Goal: Book appointment/travel/reservation

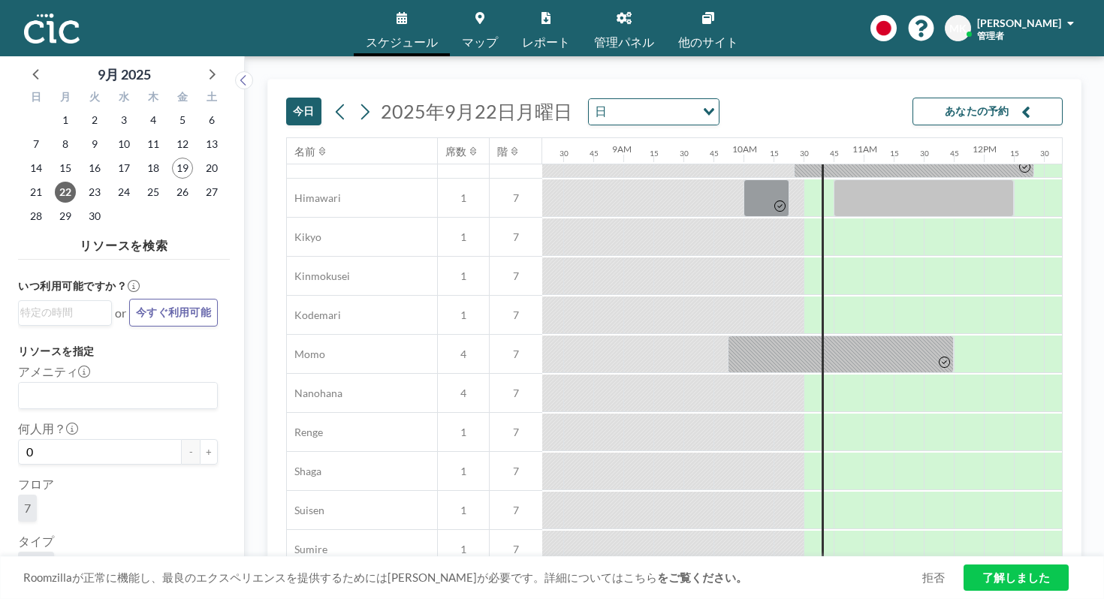
scroll to position [720, 1000]
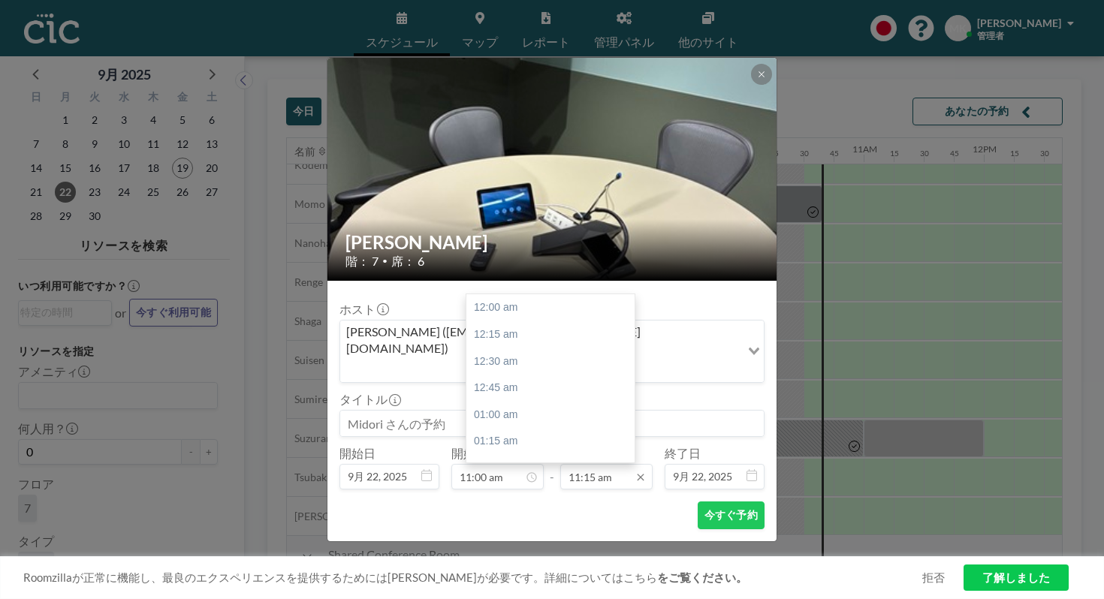
scroll to position [1078, 0]
click at [595, 464] on input "11:15 am" at bounding box center [606, 477] width 92 height 26
click at [579, 472] on div "11:45 am" at bounding box center [550, 485] width 168 height 27
type input "11:45 am"
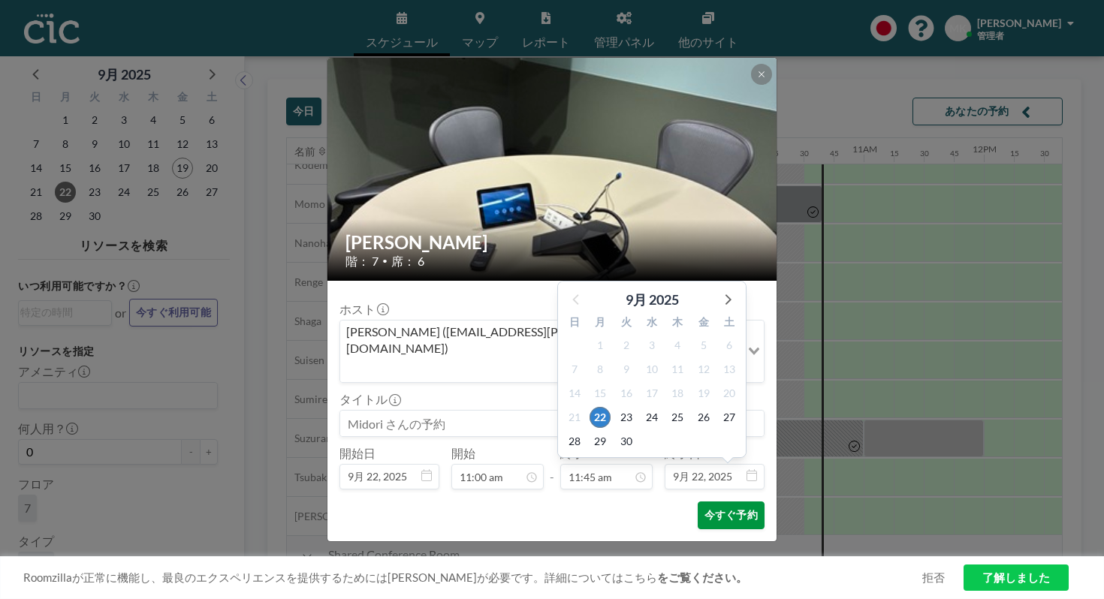
click at [697, 502] on button "今すぐ予約" at bounding box center [730, 516] width 67 height 28
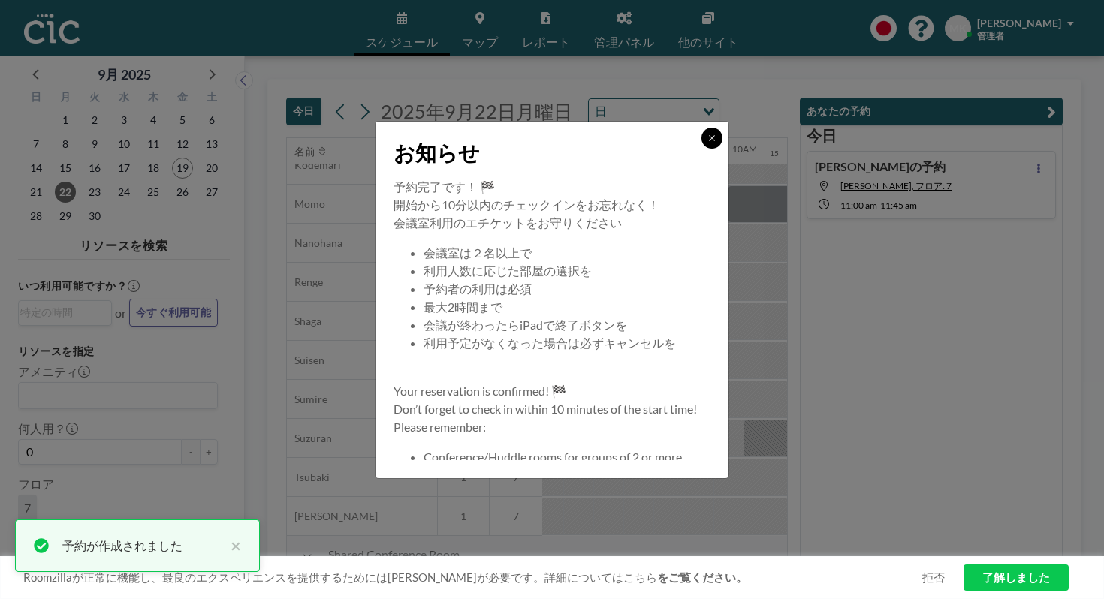
click at [701, 149] on button at bounding box center [711, 138] width 21 height 21
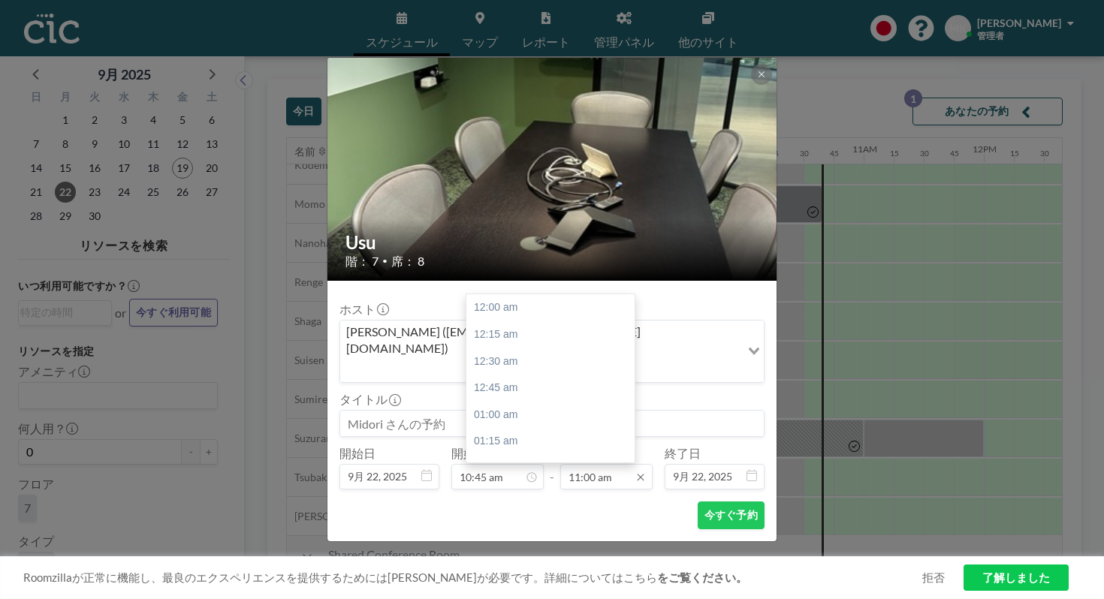
click at [595, 464] on input "11:00 am" at bounding box center [606, 477] width 92 height 26
click at [570, 469] on div "11:30 am" at bounding box center [550, 482] width 168 height 27
type input "11:30 am"
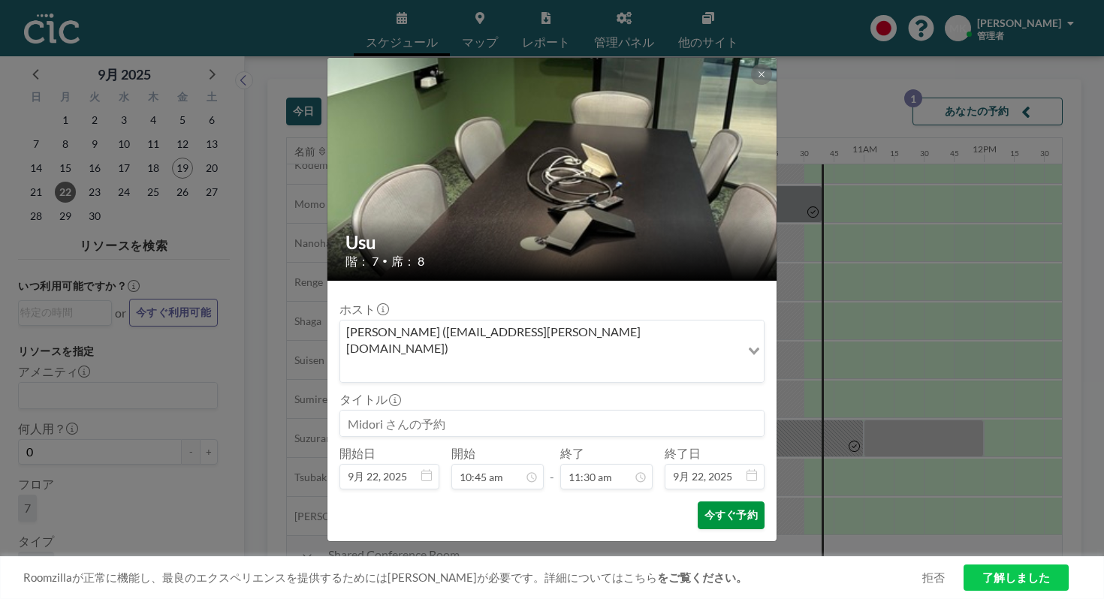
click at [697, 502] on button "今すぐ予約" at bounding box center [730, 516] width 67 height 28
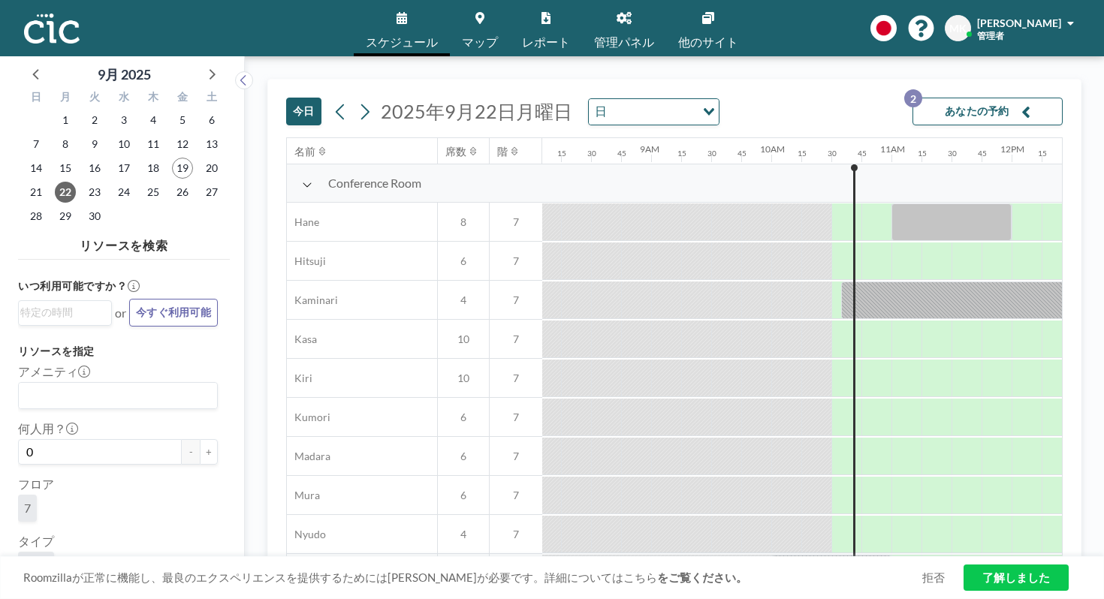
scroll to position [0, 1000]
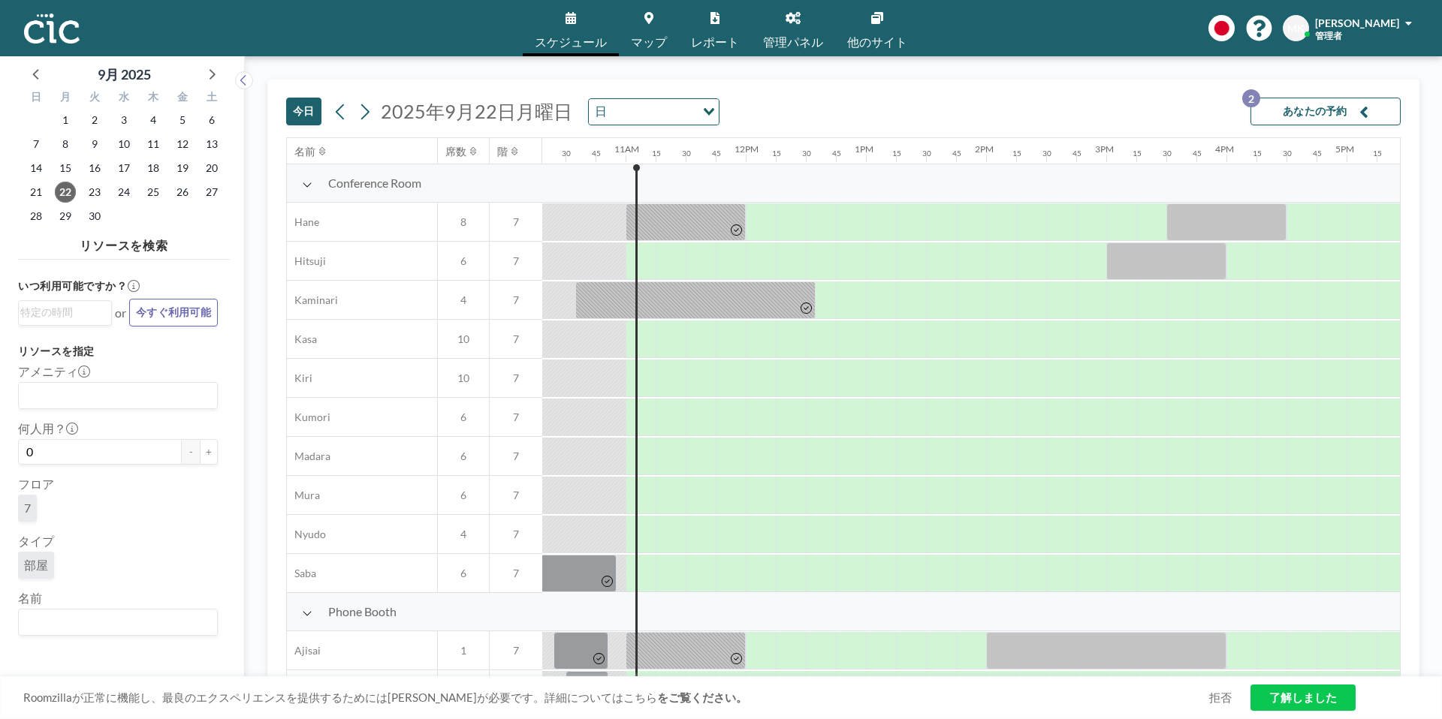
scroll to position [0, 1291]
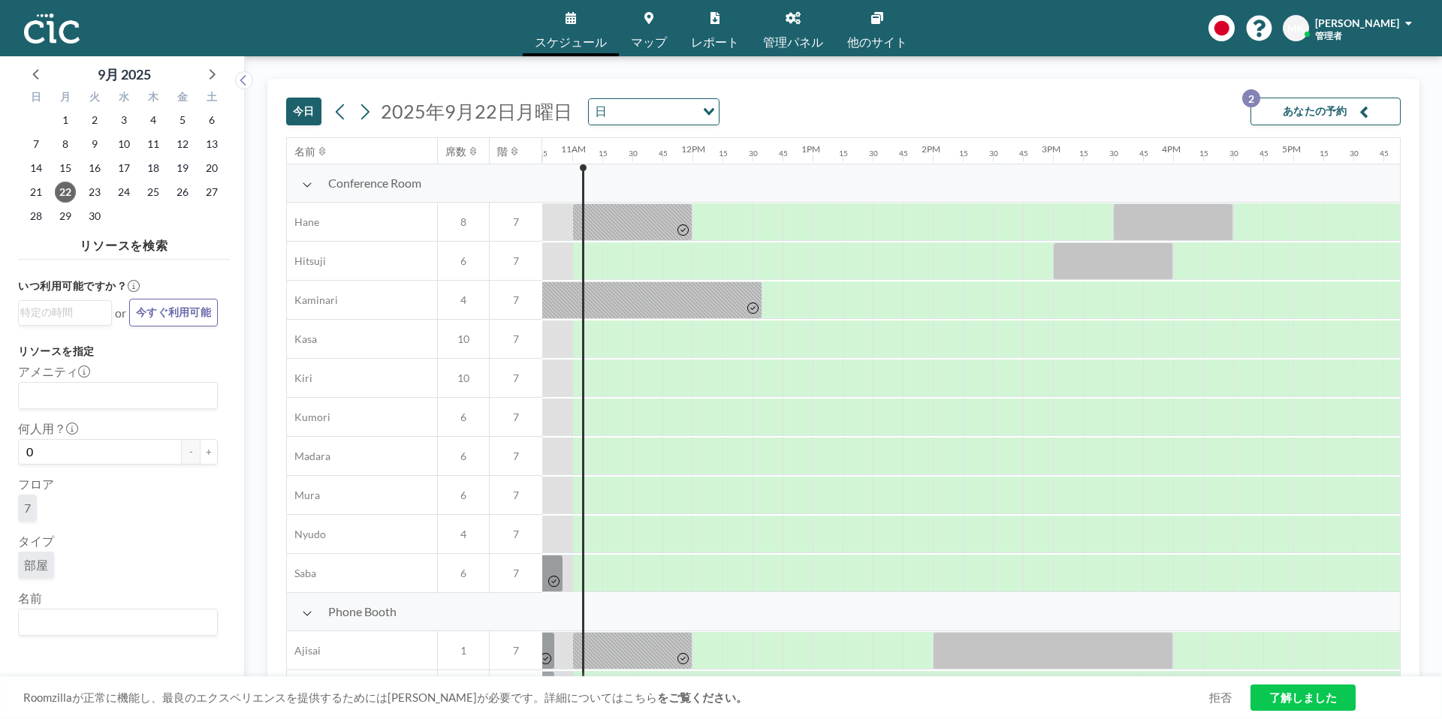
click at [1222, 33] on icon at bounding box center [1221, 28] width 26 height 26
click at [1235, 61] on li "English" at bounding box center [1229, 63] width 77 height 20
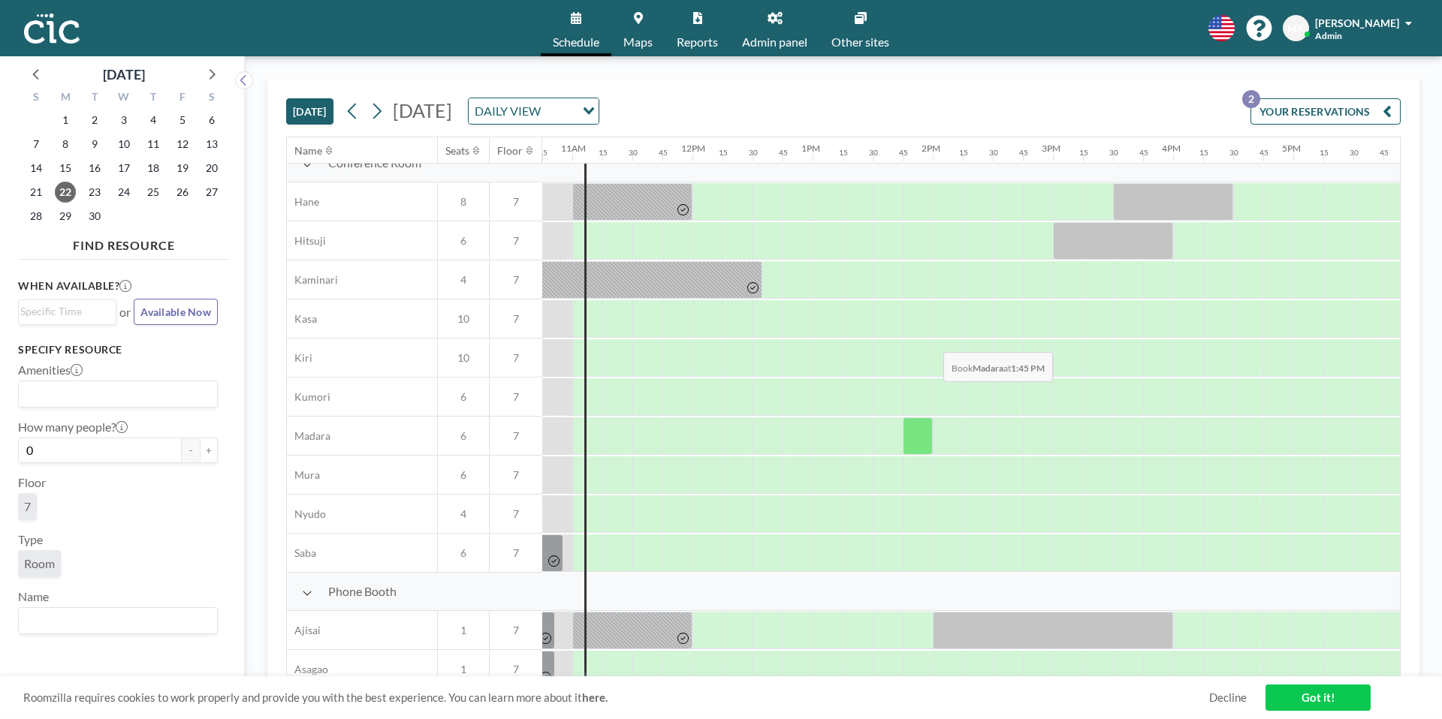
scroll to position [19, 1291]
click at [764, 382] on div at bounding box center [767, 398] width 30 height 38
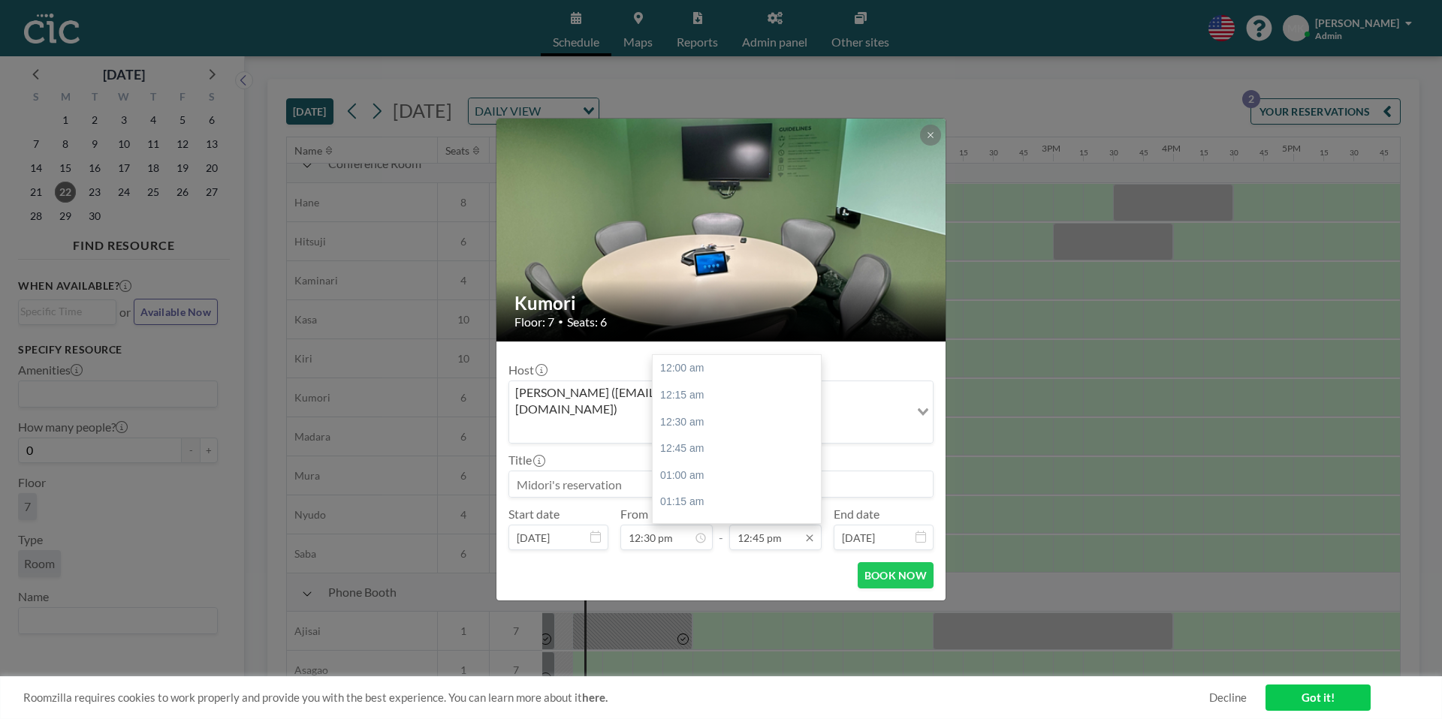
scroll to position [1363, 0]
click at [785, 527] on input "12:45 pm" at bounding box center [775, 538] width 92 height 26
click at [765, 435] on div "01:30 pm" at bounding box center [736, 448] width 168 height 27
type input "01:30 pm"
click at [902, 562] on button "BOOK NOW" at bounding box center [895, 575] width 76 height 26
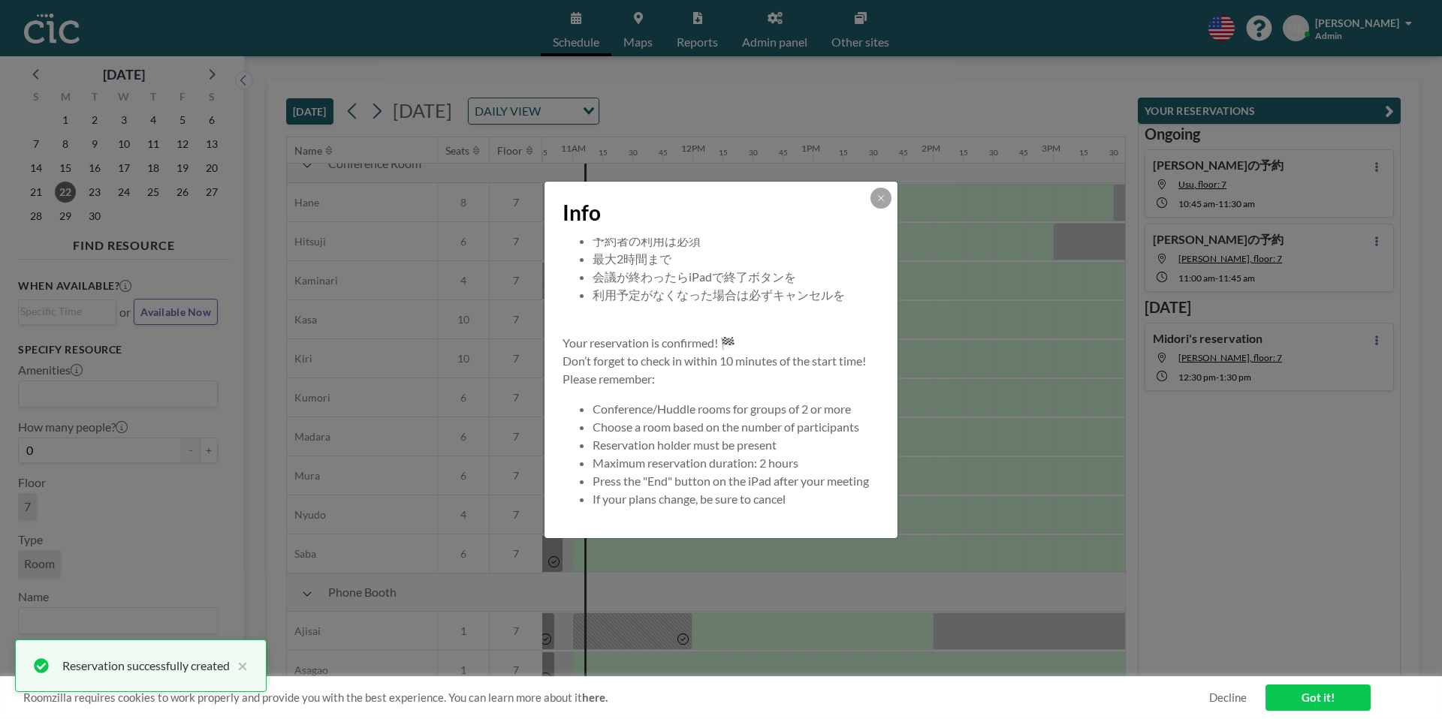
scroll to position [126, 0]
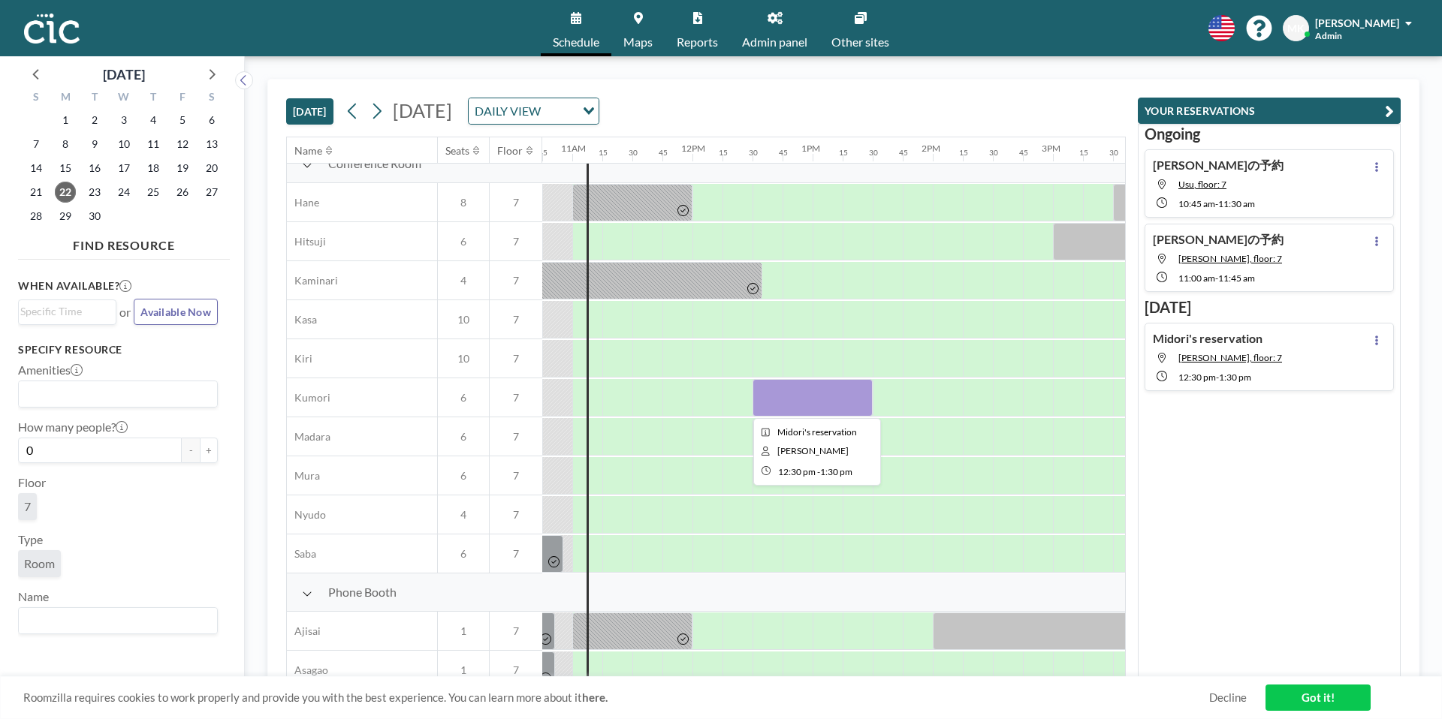
click at [836, 400] on div at bounding box center [812, 398] width 120 height 38
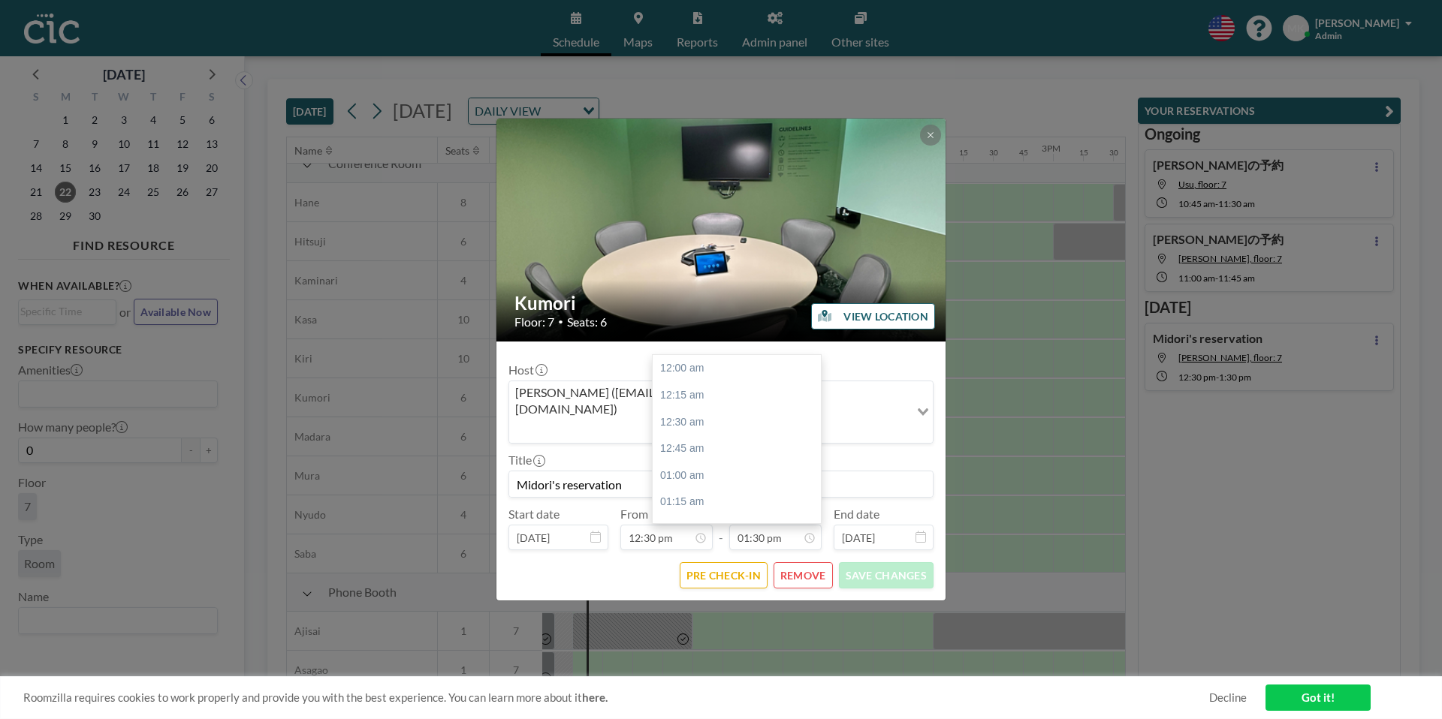
scroll to position [1443, 0]
click at [812, 562] on button "REMOVE" at bounding box center [802, 575] width 59 height 26
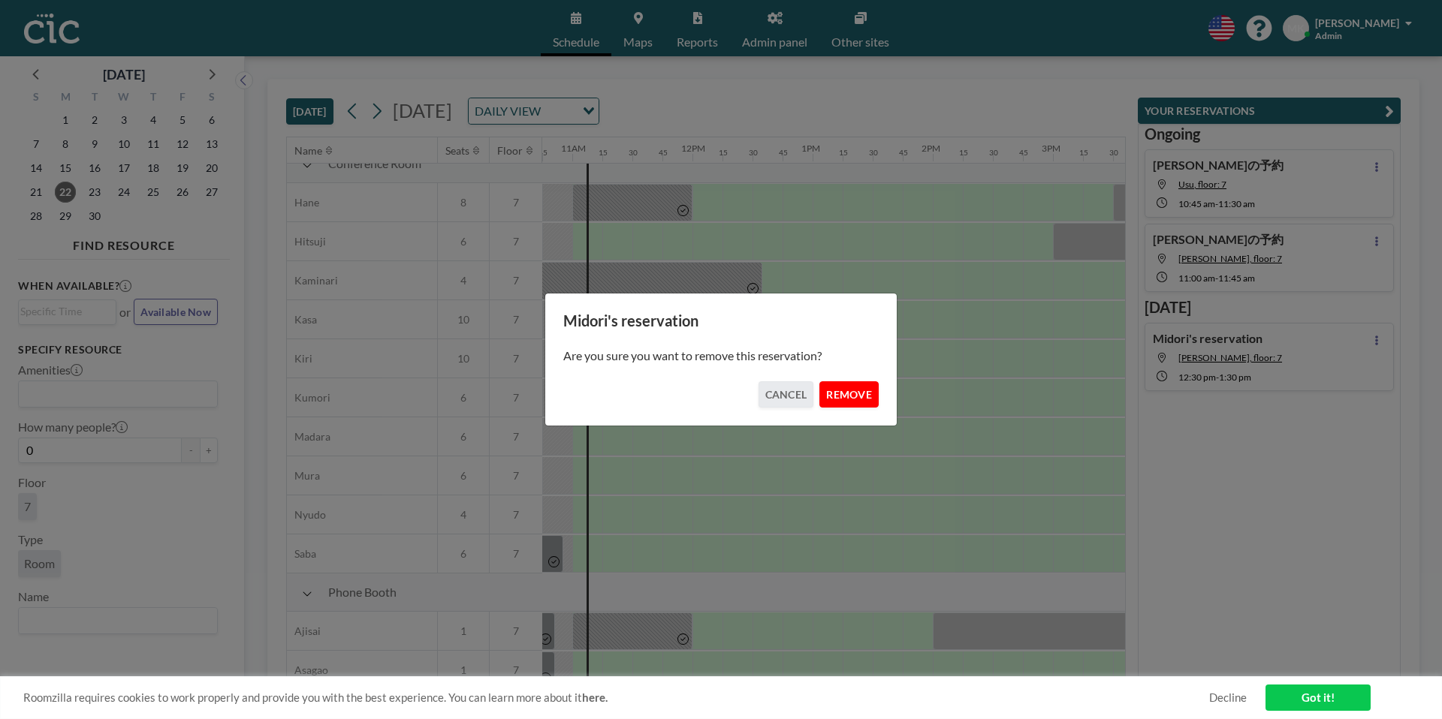
click at [863, 394] on button "REMOVE" at bounding box center [848, 394] width 59 height 26
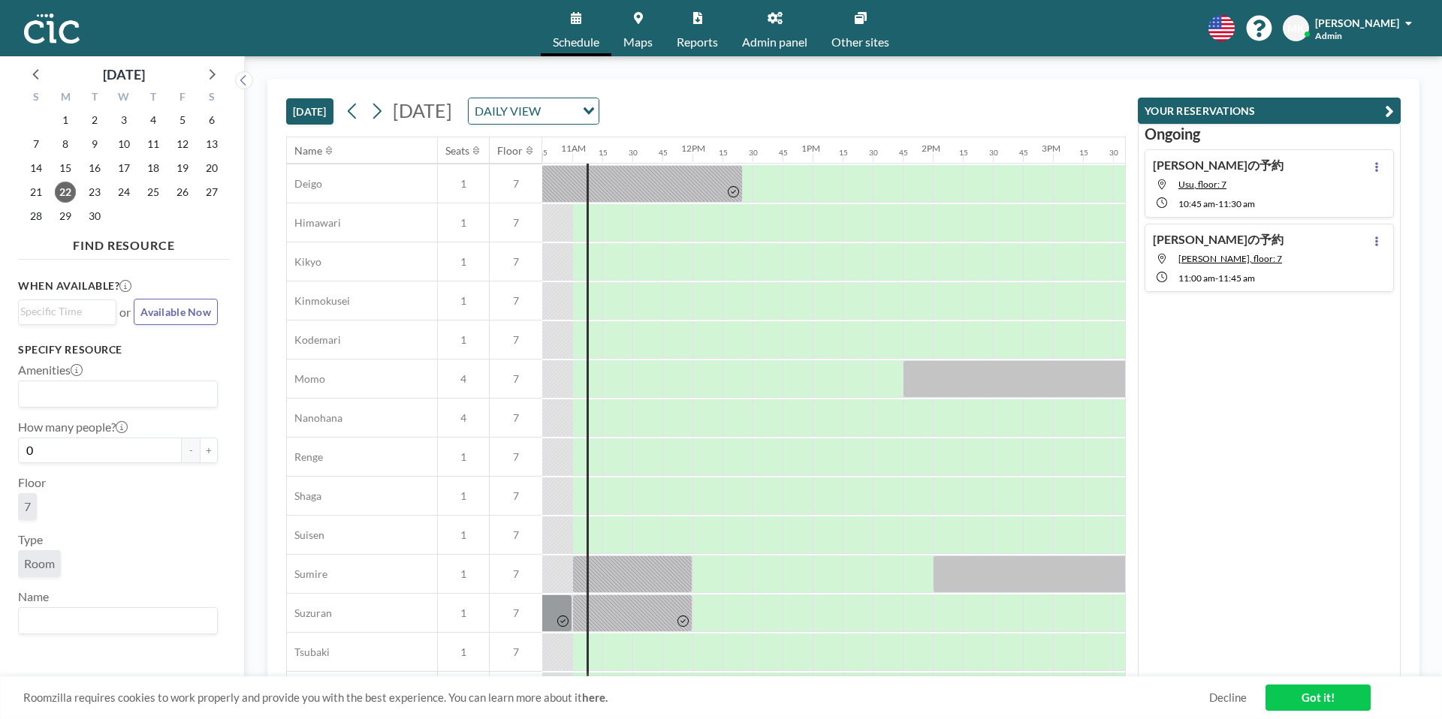
scroll to position [890, 1291]
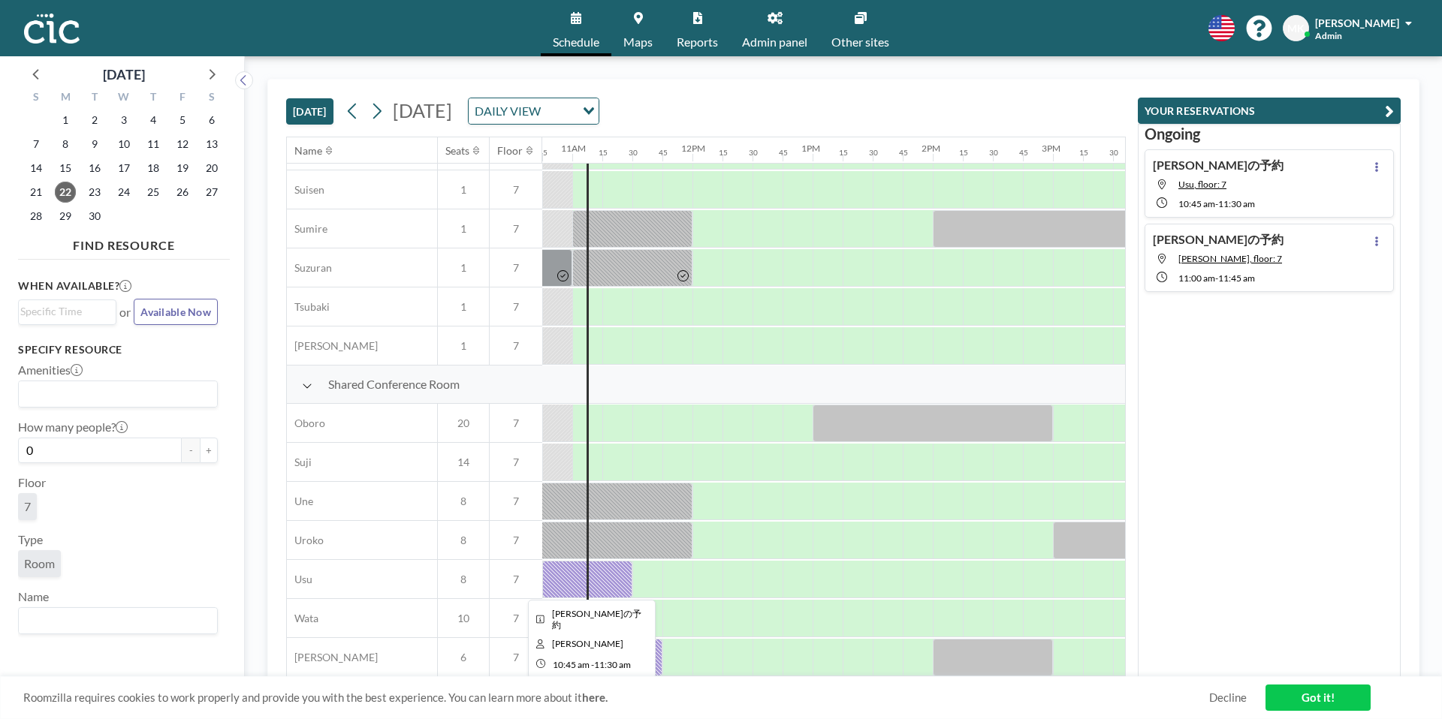
click at [580, 583] on div at bounding box center [587, 580] width 90 height 38
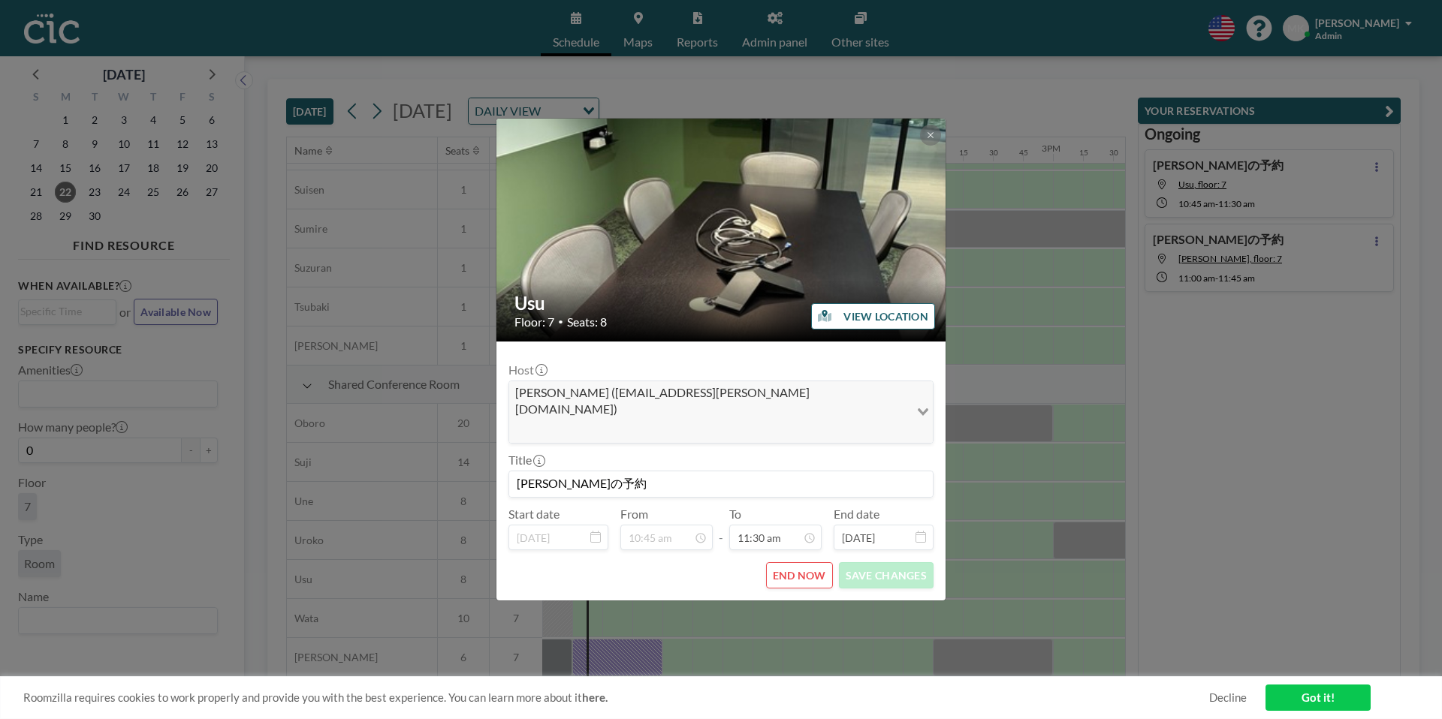
click at [767, 562] on div "END NOW SAVE CHANGES" at bounding box center [720, 575] width 425 height 26
click at [798, 562] on button "END NOW" at bounding box center [799, 575] width 67 height 26
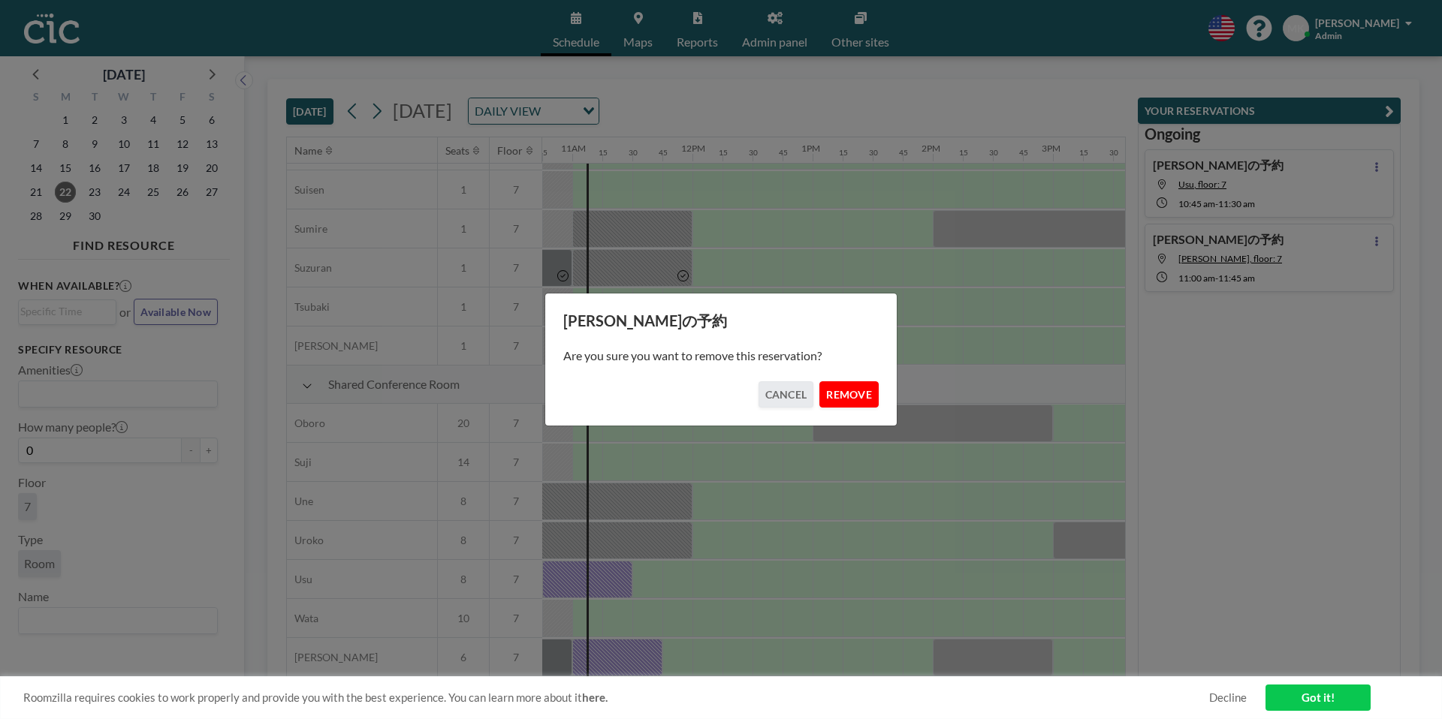
click at [860, 399] on button "REMOVE" at bounding box center [848, 394] width 59 height 26
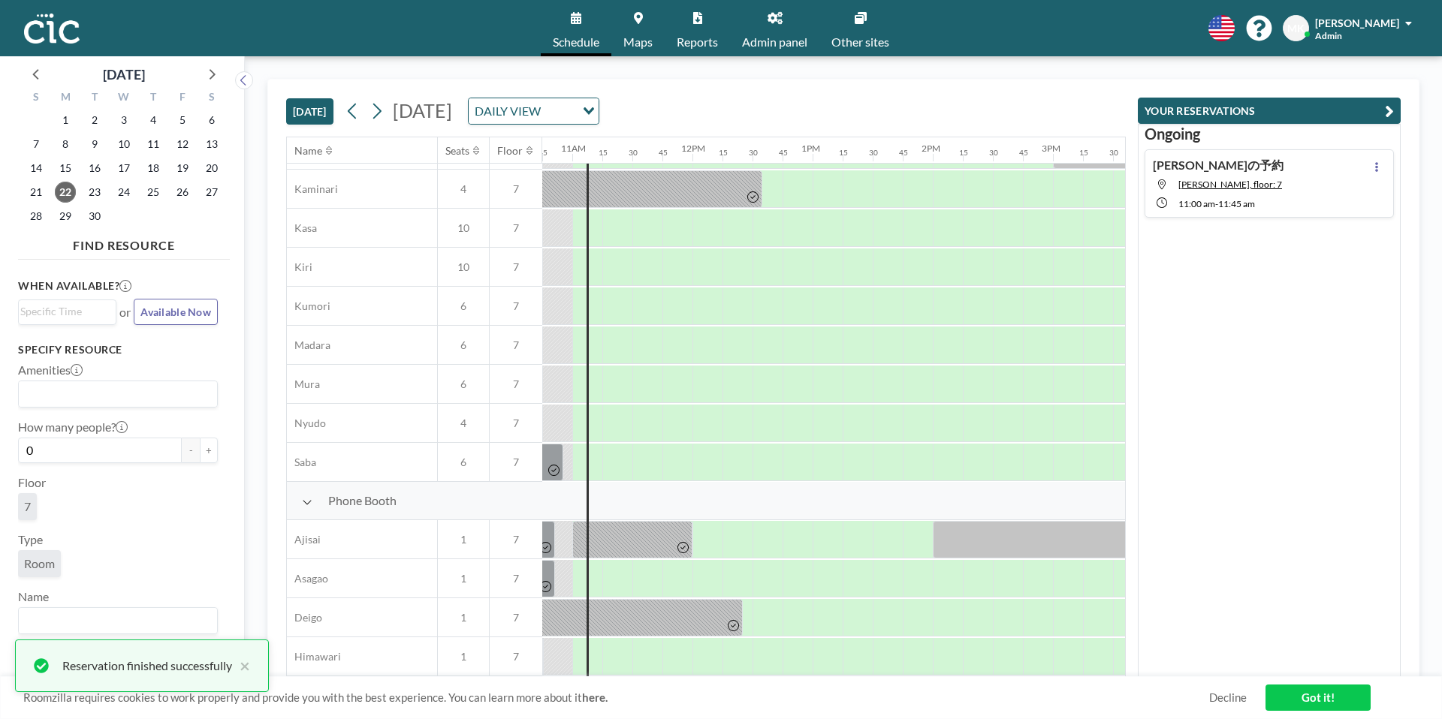
scroll to position [0, 1291]
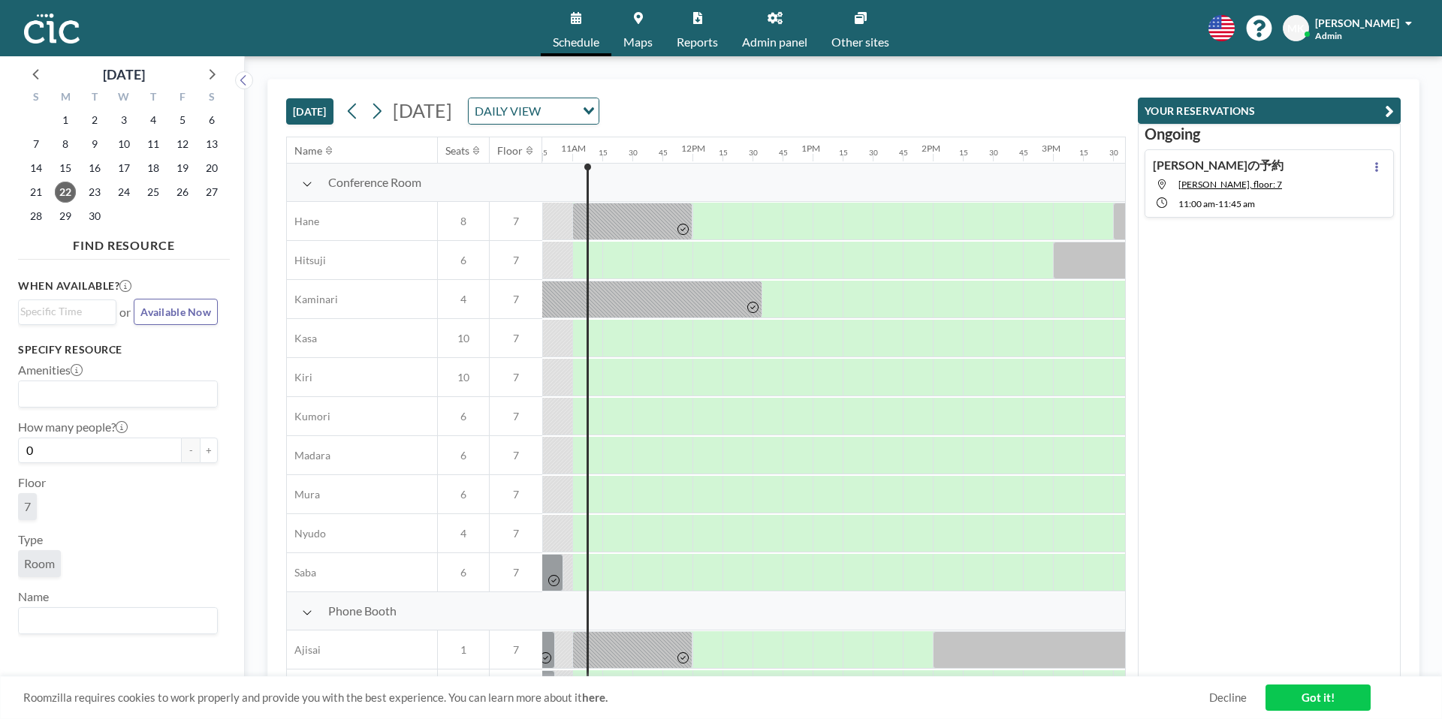
click at [511, 224] on span "7" at bounding box center [516, 222] width 53 height 14
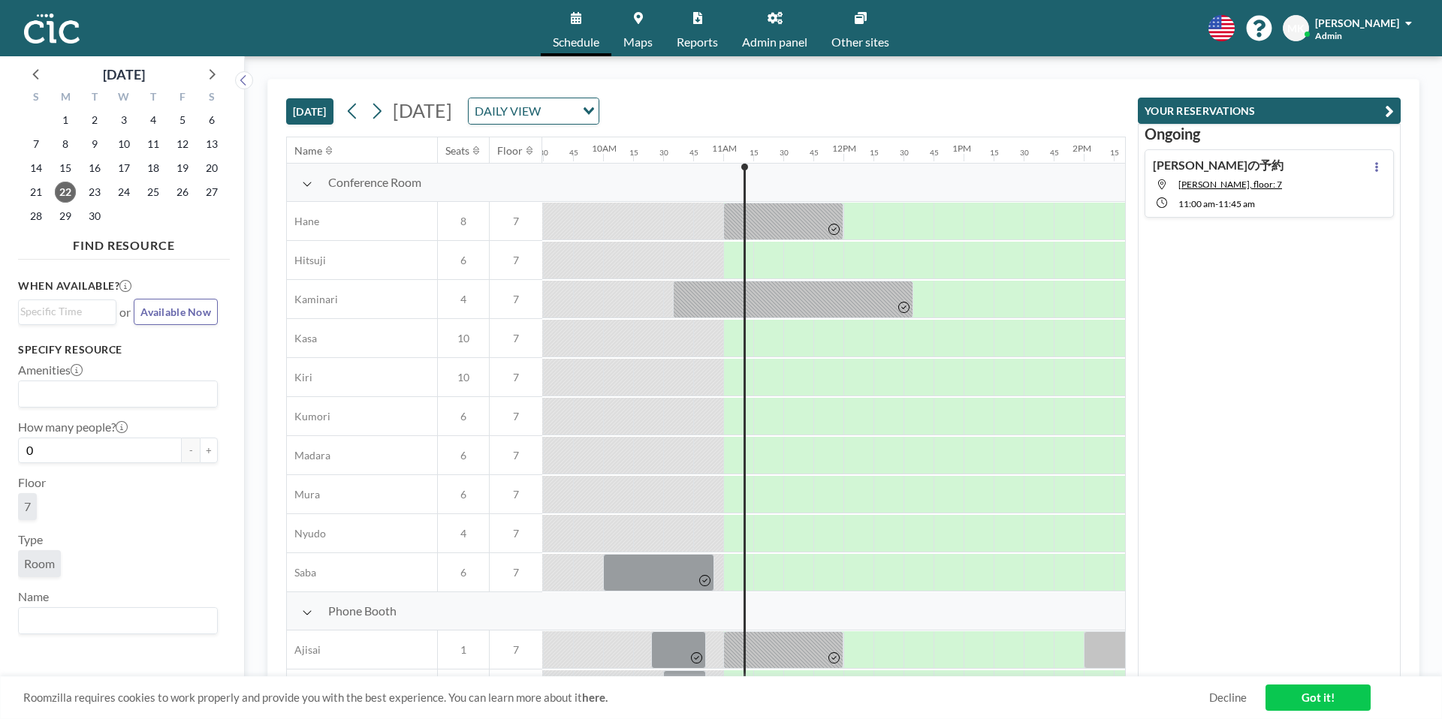
scroll to position [0, 1291]
